Goal: Navigation & Orientation: Find specific page/section

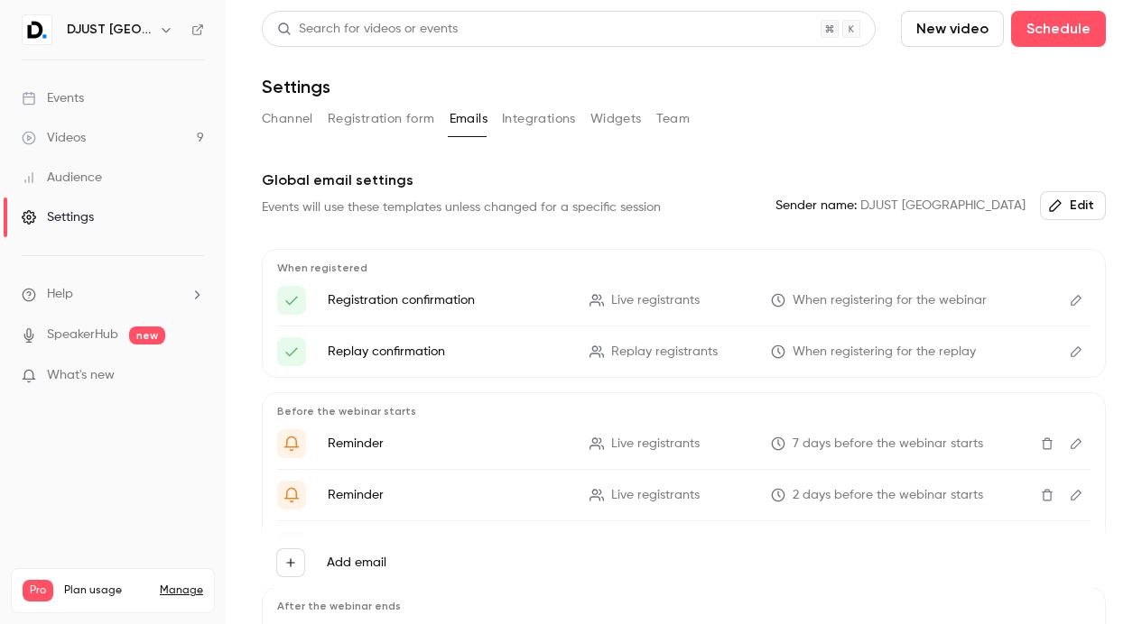
click at [121, 102] on link "Events" at bounding box center [113, 99] width 226 height 40
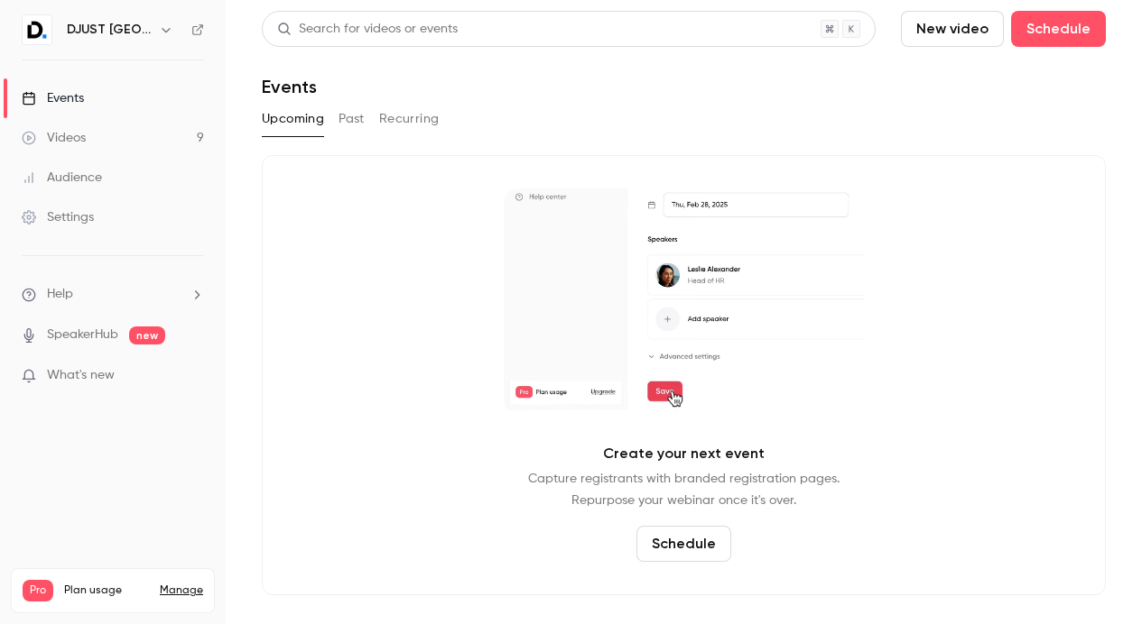
click at [108, 105] on link "Events" at bounding box center [113, 99] width 226 height 40
